Goal: Task Accomplishment & Management: Manage account settings

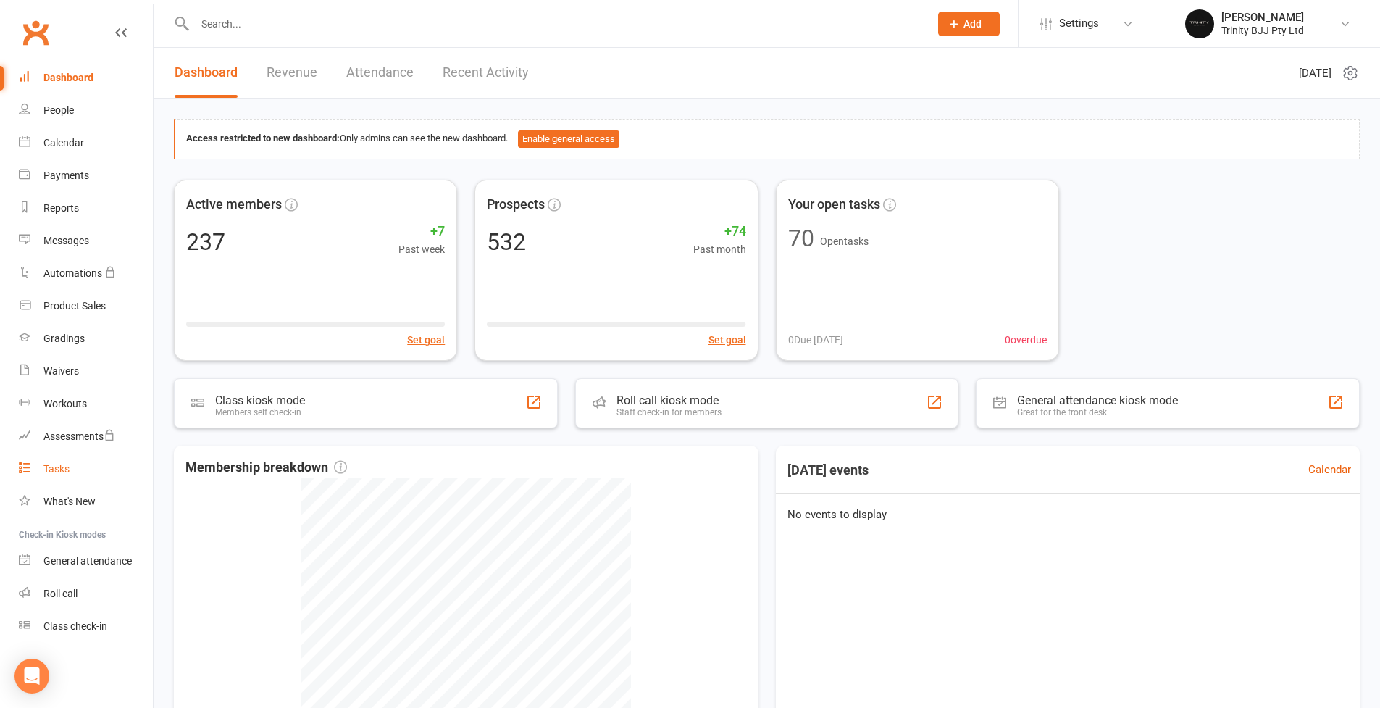
click at [83, 482] on link "Tasks" at bounding box center [86, 469] width 134 height 33
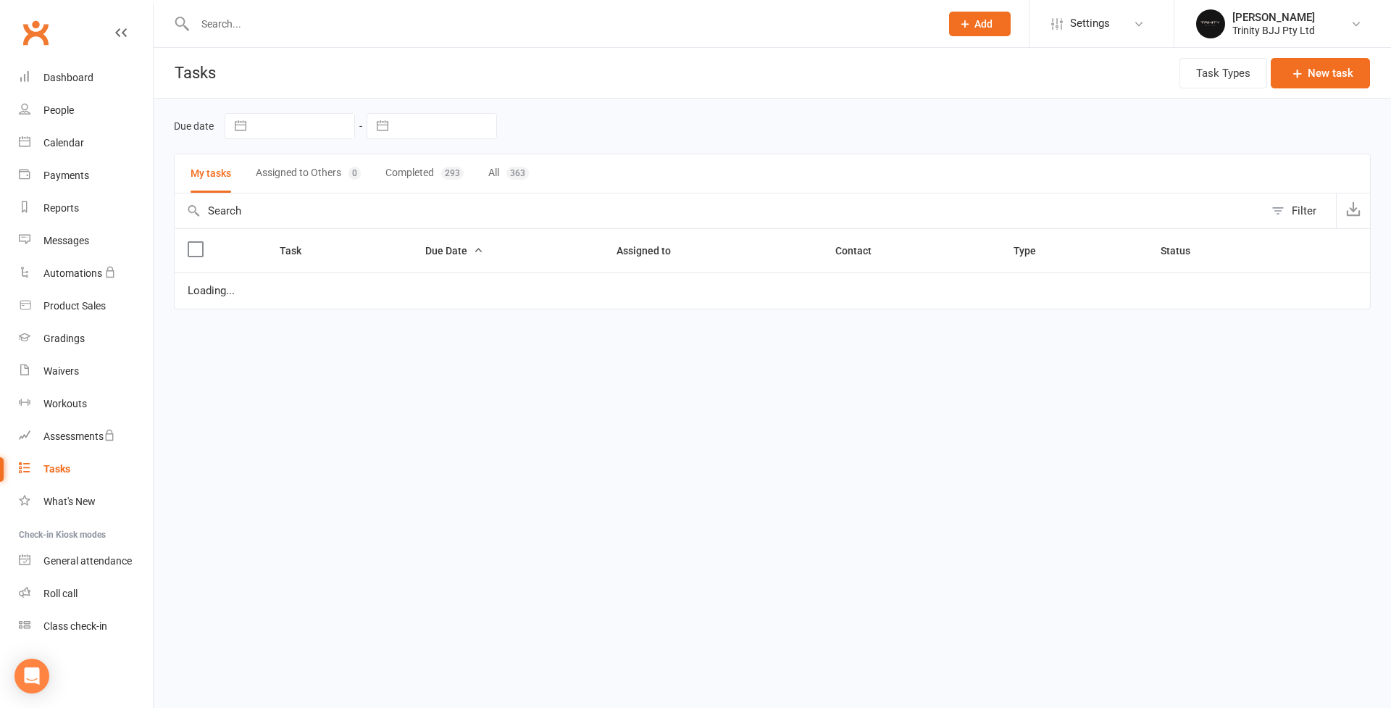
select select "started"
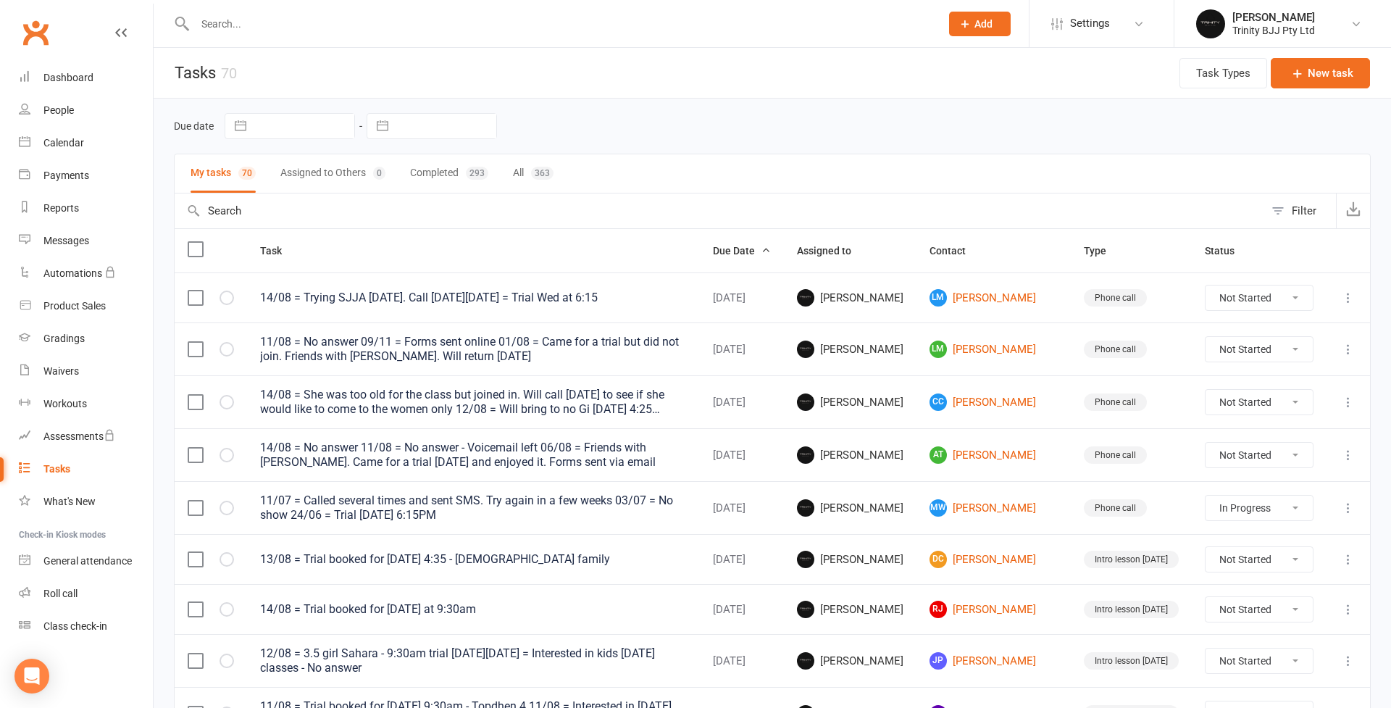
click at [414, 133] on input "text" at bounding box center [446, 126] width 101 height 25
select select "6"
select select "2025"
select select "7"
select select "2025"
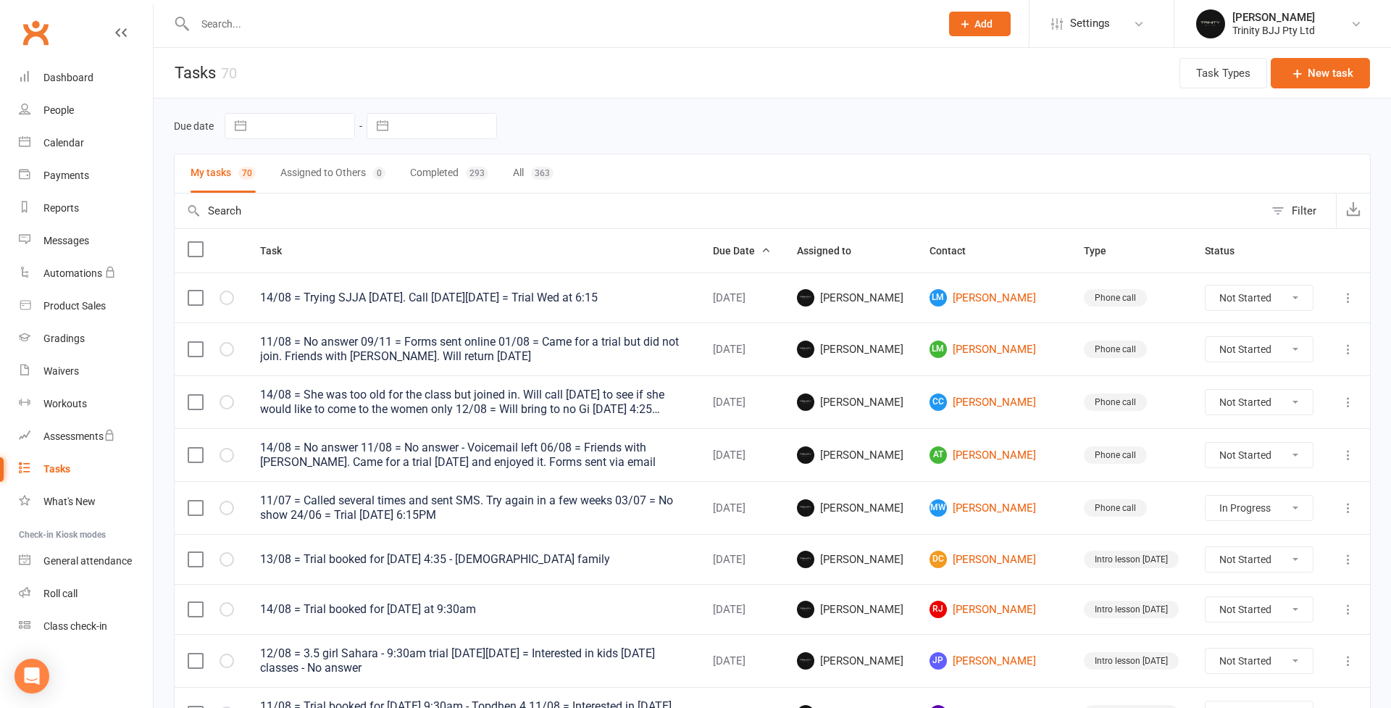
select select "8"
select select "2025"
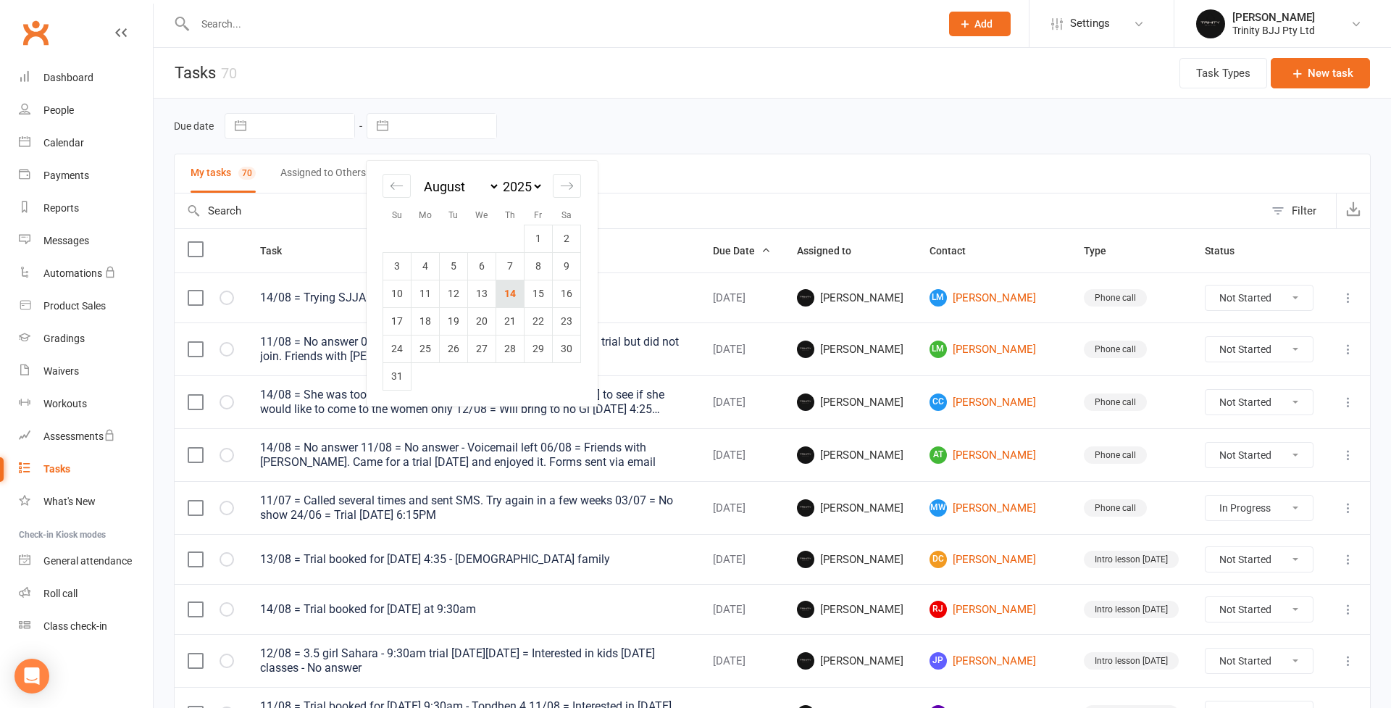
click at [505, 285] on td "14" at bounding box center [510, 294] width 28 height 28
type input "[DATE]"
select select "started"
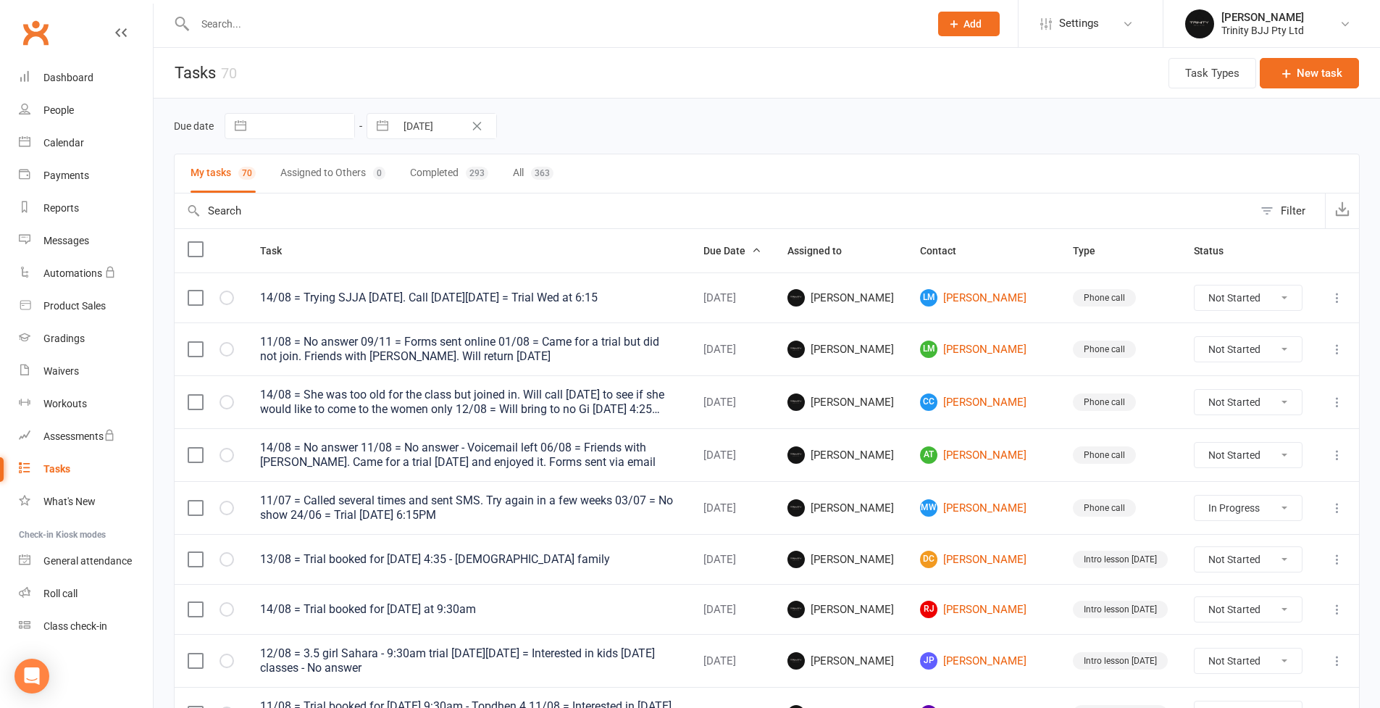
select select "started"
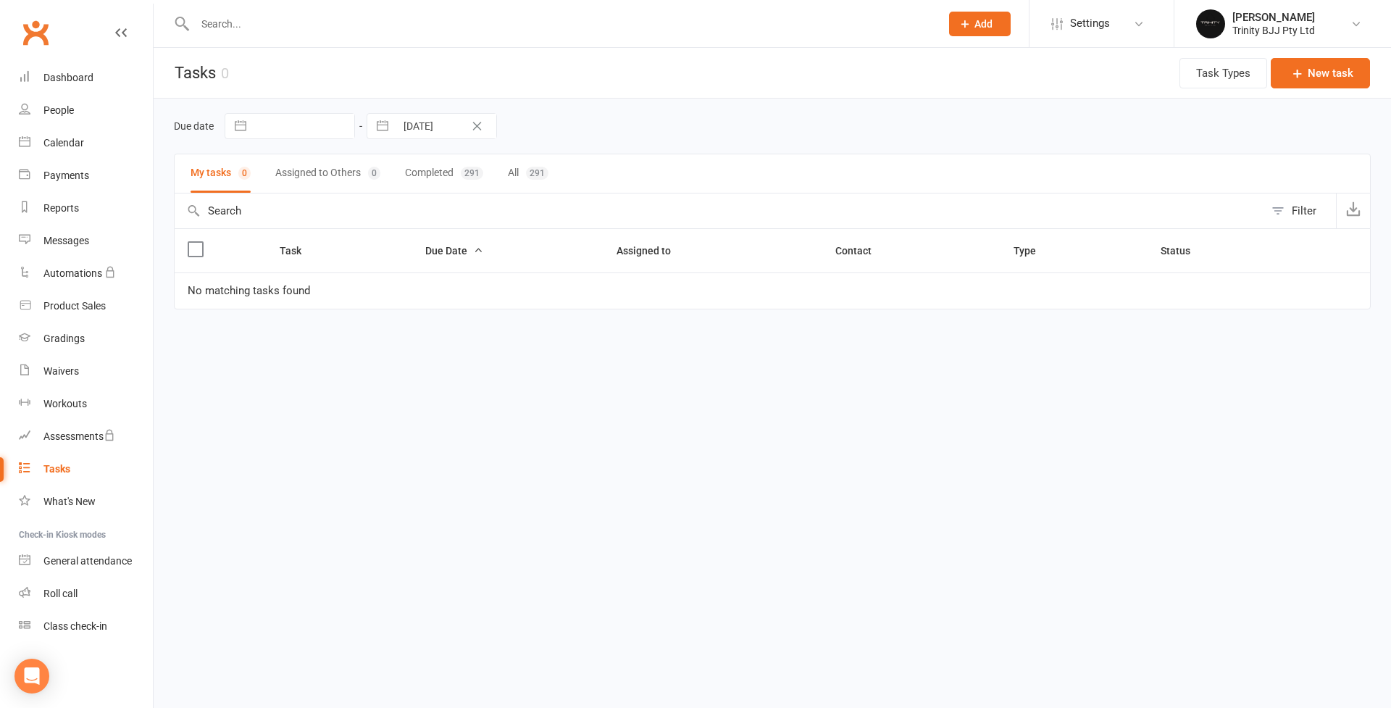
click at [327, 133] on input "text" at bounding box center [304, 126] width 101 height 25
select select "6"
select select "2025"
select select "7"
select select "2025"
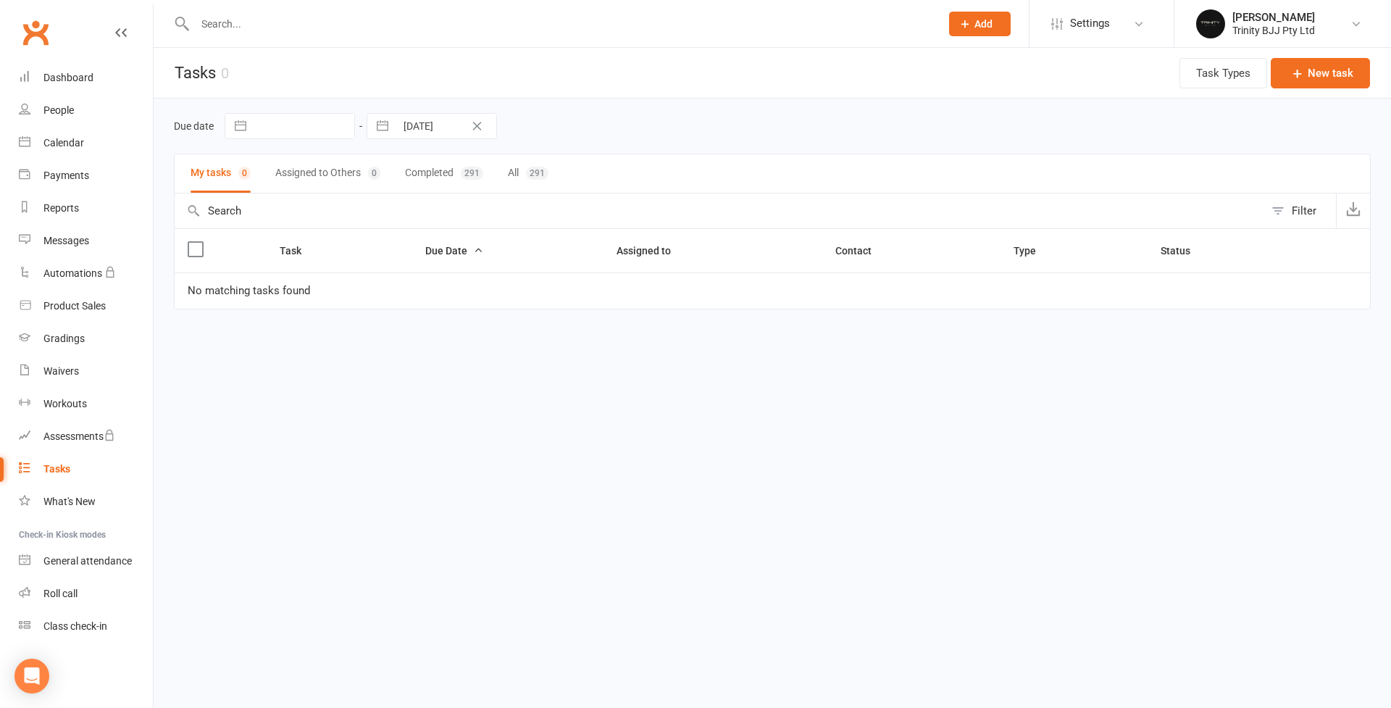
select select "8"
select select "2025"
click at [374, 299] on td "14" at bounding box center [368, 294] width 28 height 28
type input "[DATE]"
click at [414, 122] on input "[DATE]" at bounding box center [446, 126] width 101 height 25
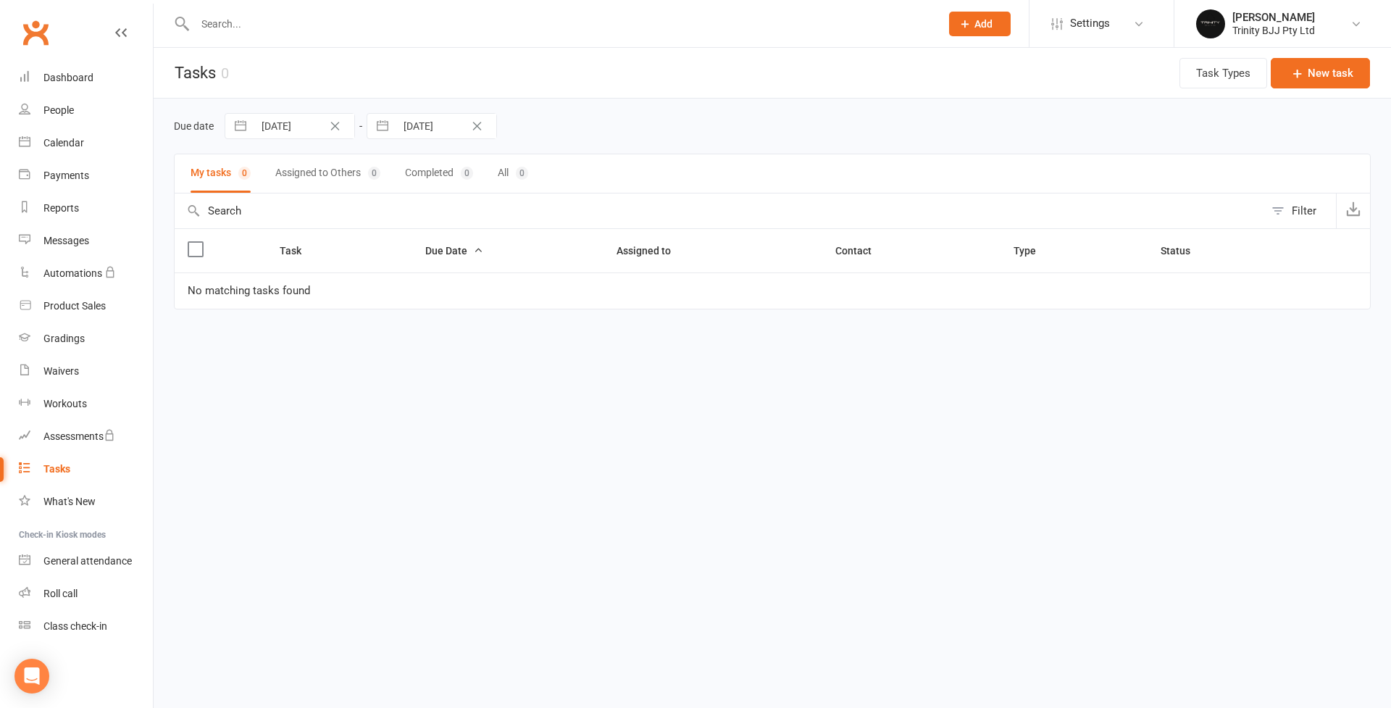
select select "6"
select select "2025"
select select "7"
select select "2025"
select select "8"
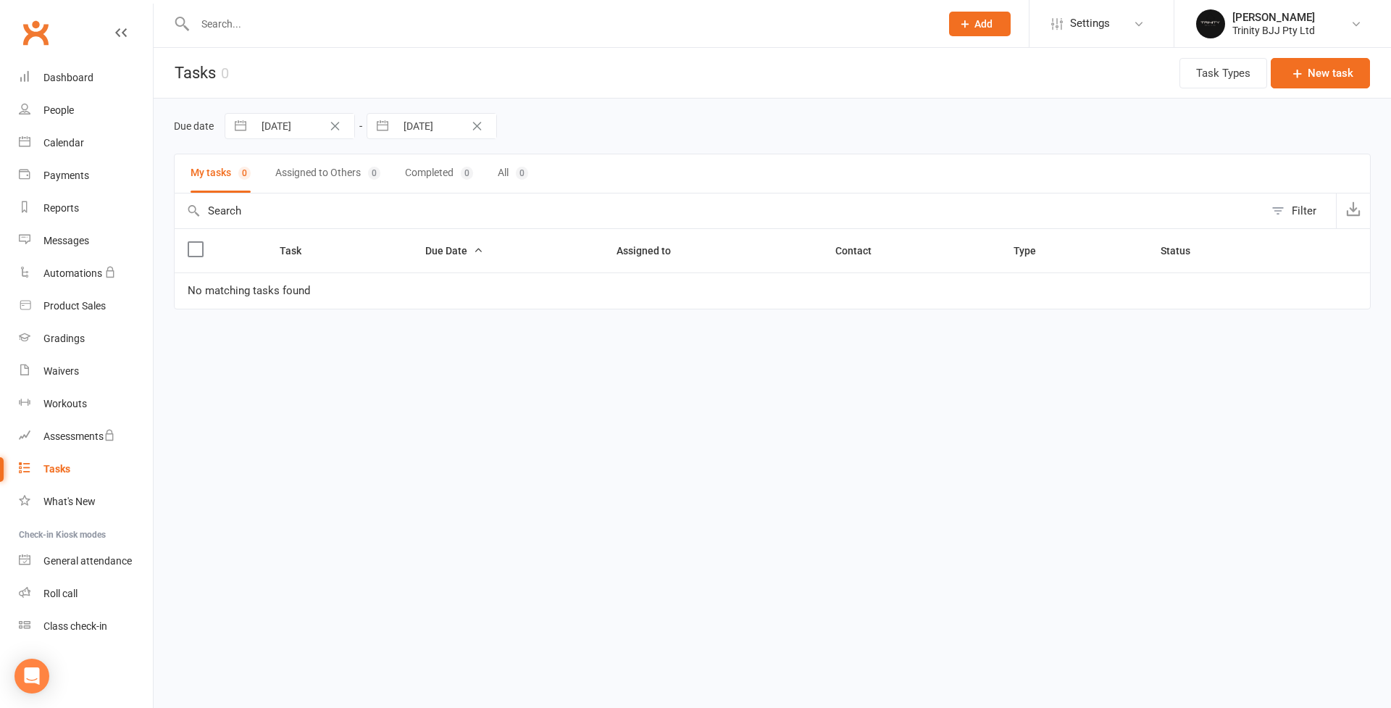
select select "2025"
click at [536, 287] on td "15" at bounding box center [539, 294] width 28 height 28
type input "[DATE]"
select select "started"
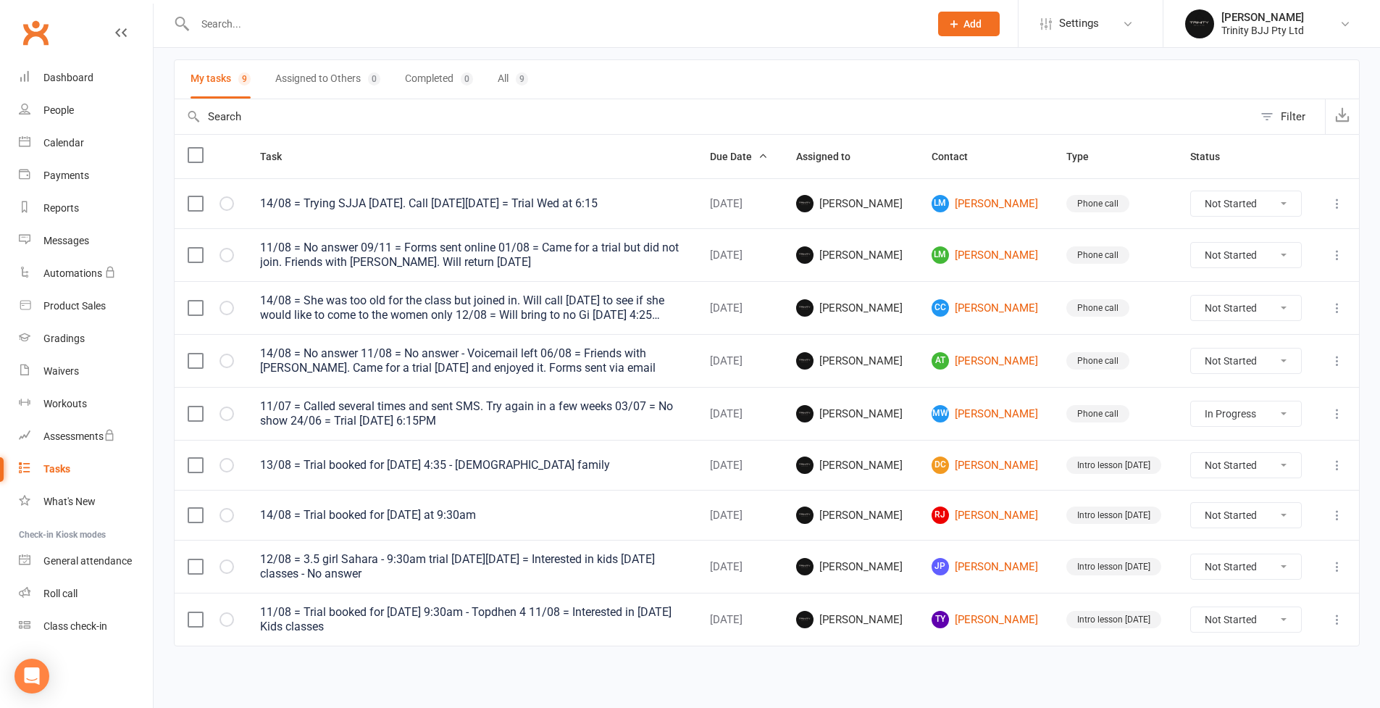
scroll to position [104, 0]
